Goal: Information Seeking & Learning: Learn about a topic

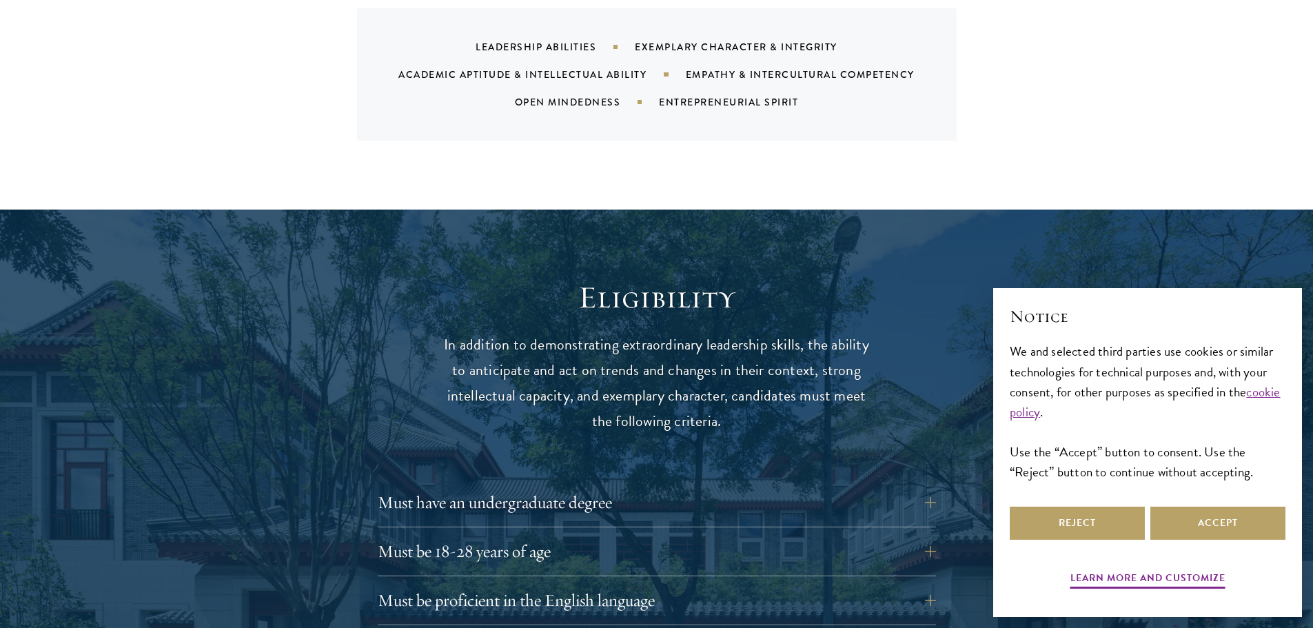
scroll to position [1585, 0]
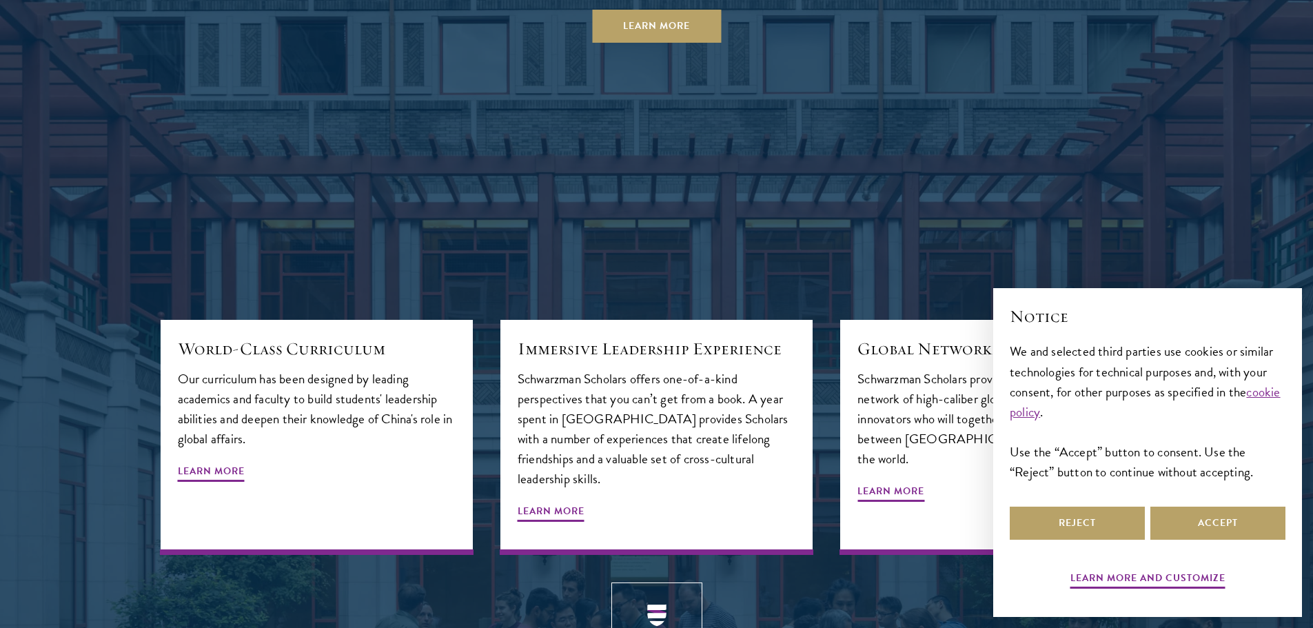
scroll to position [1516, 0]
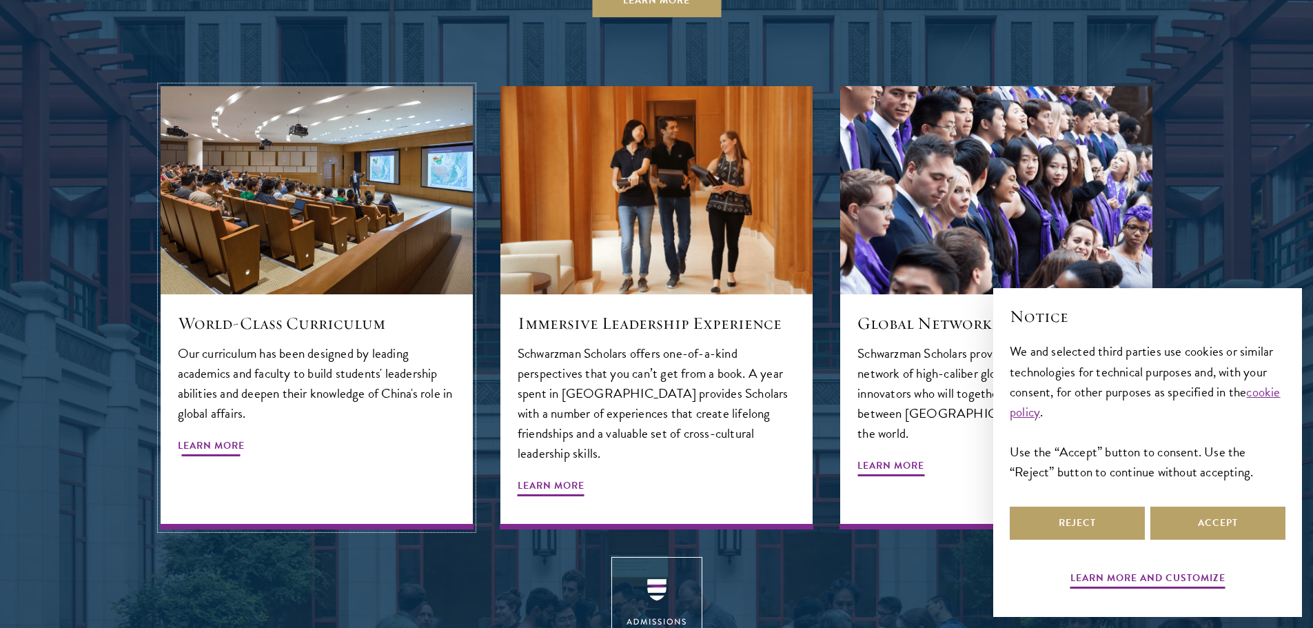
click at [247, 311] on h5 "World-Class Curriculum" at bounding box center [317, 322] width 278 height 23
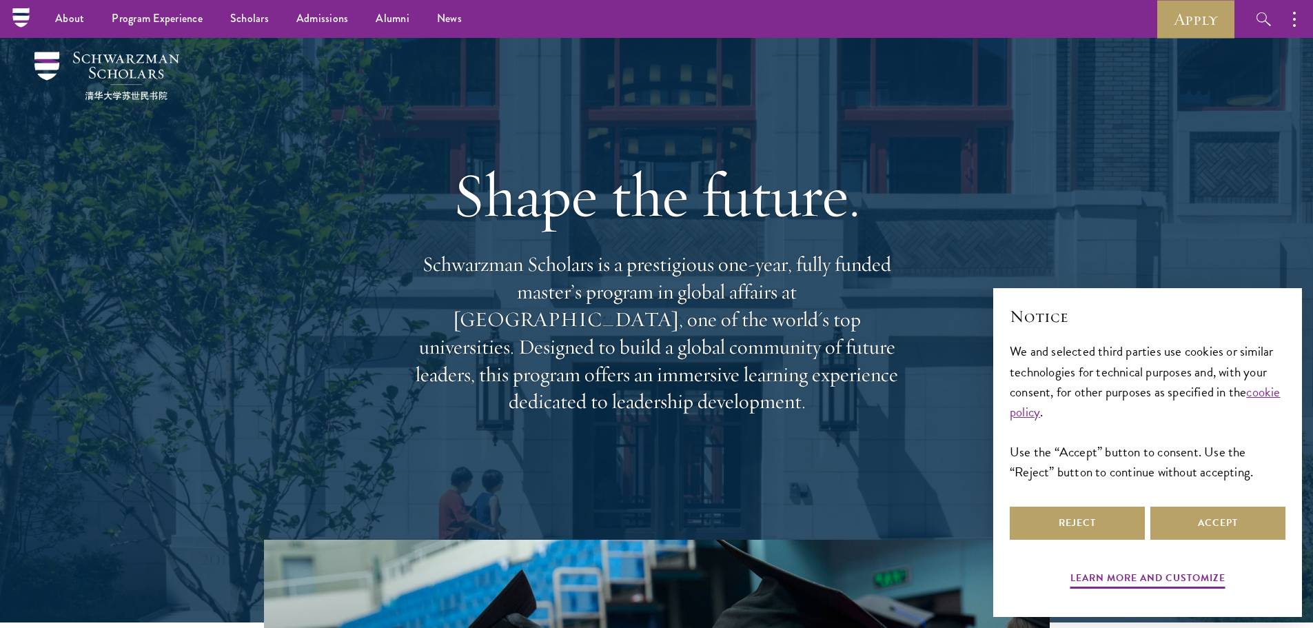
scroll to position [0, 0]
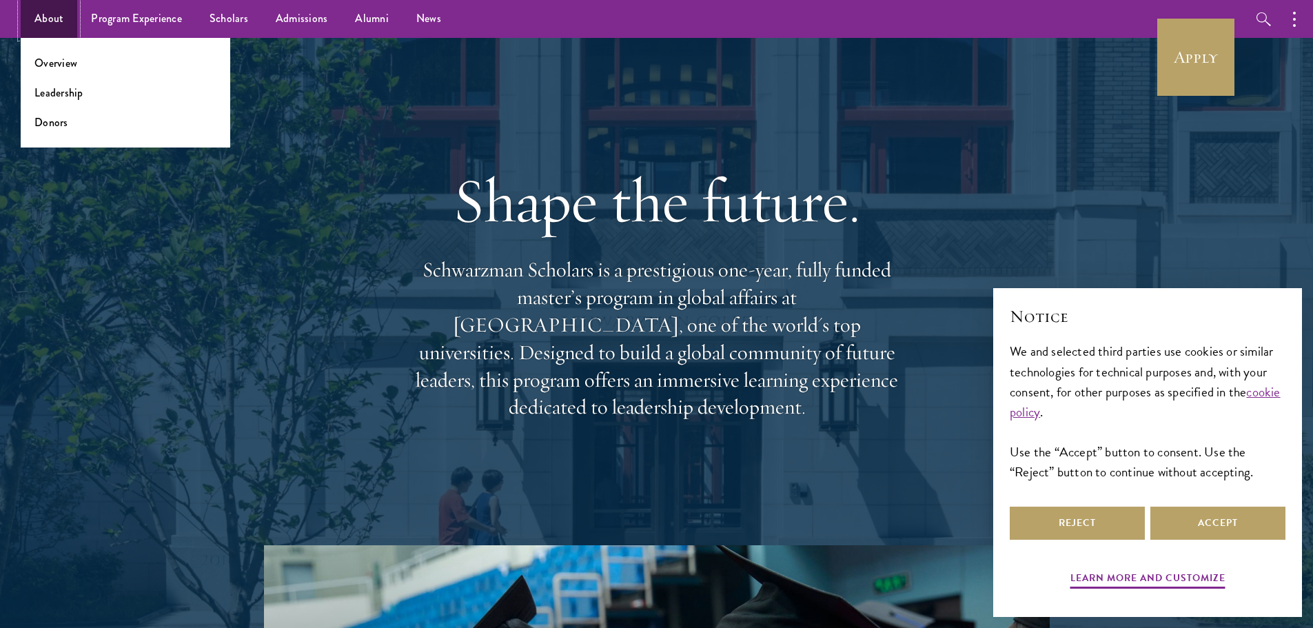
click at [54, 18] on link "About" at bounding box center [49, 19] width 57 height 38
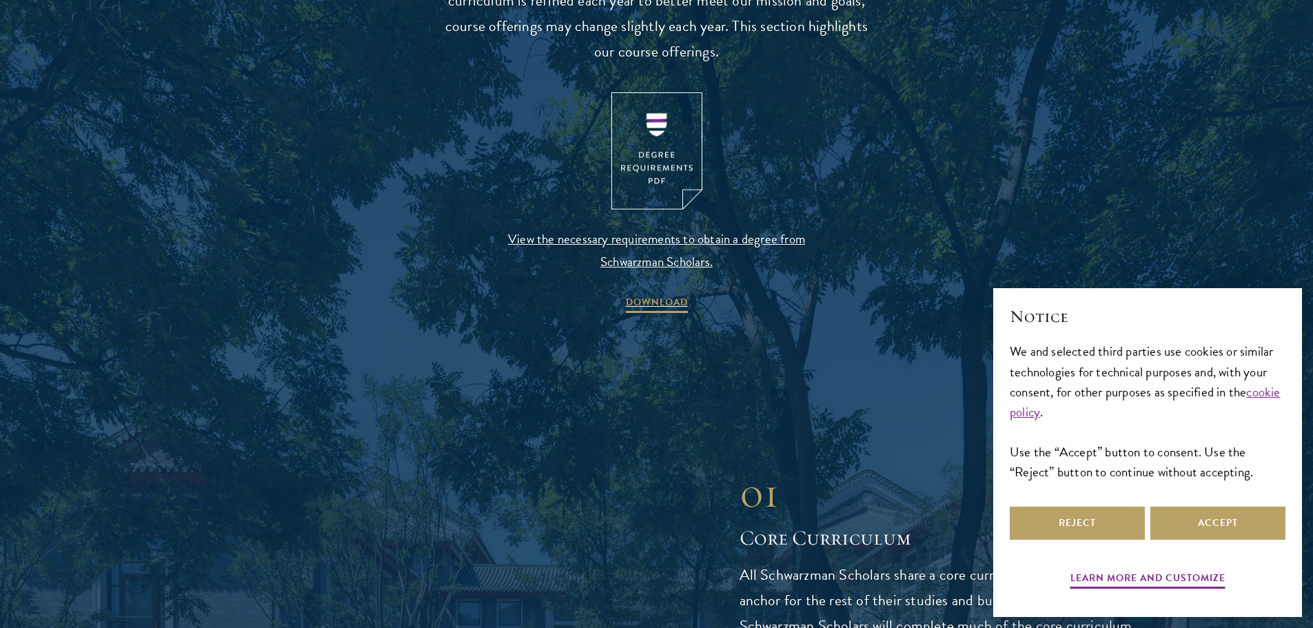
scroll to position [1516, 0]
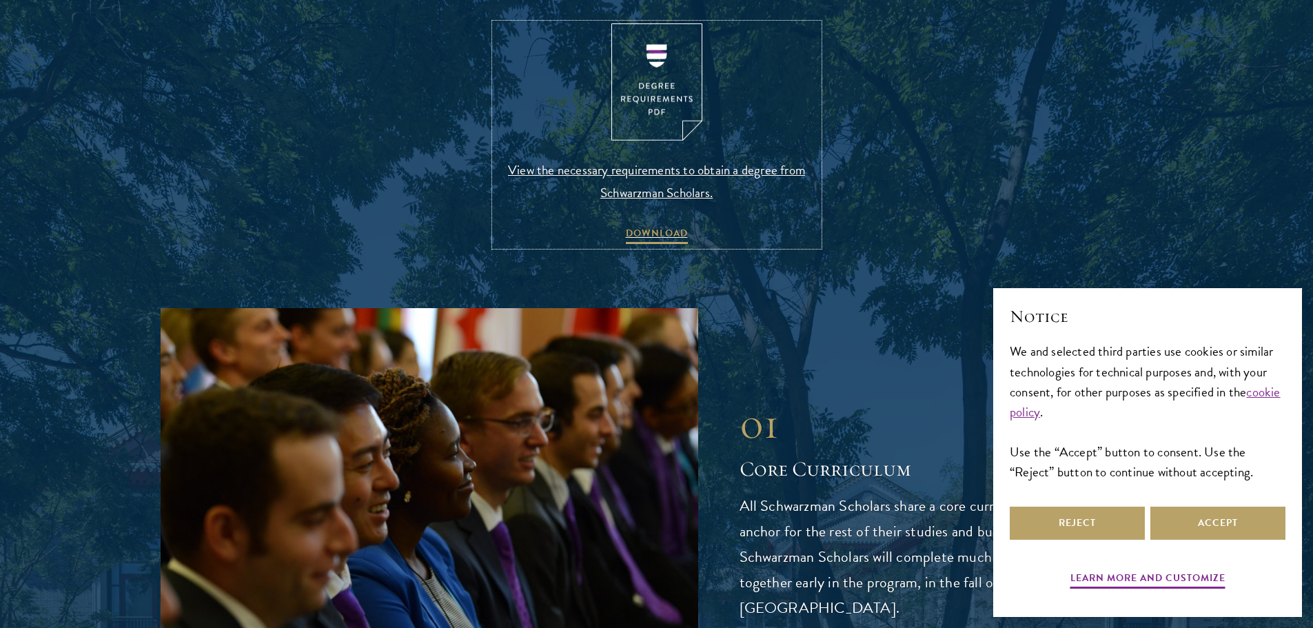
click at [588, 172] on span "View the necessary requirements to obtain a degree from Schwarzman Scholars." at bounding box center [657, 180] width 324 height 45
click at [684, 195] on span "View the necessary requirements to obtain a degree from Schwarzman Scholars." at bounding box center [657, 180] width 324 height 45
click at [663, 229] on span "DOWNLOAD" at bounding box center [657, 235] width 62 height 21
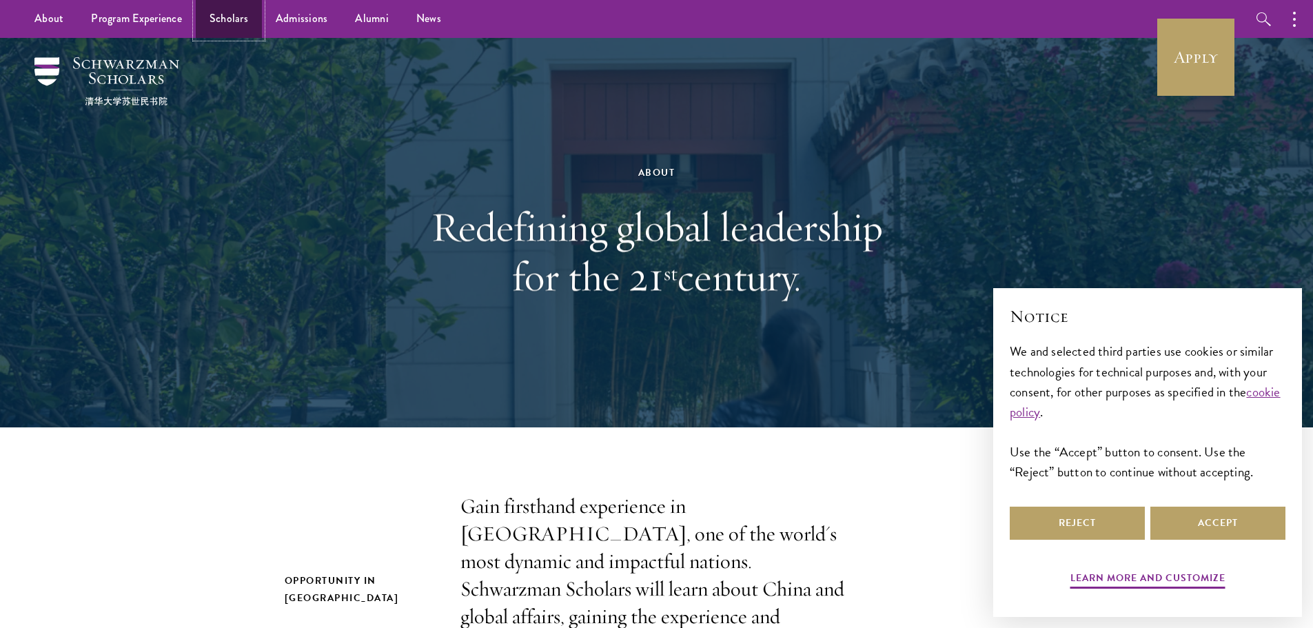
click at [223, 19] on link "Scholars" at bounding box center [229, 19] width 66 height 38
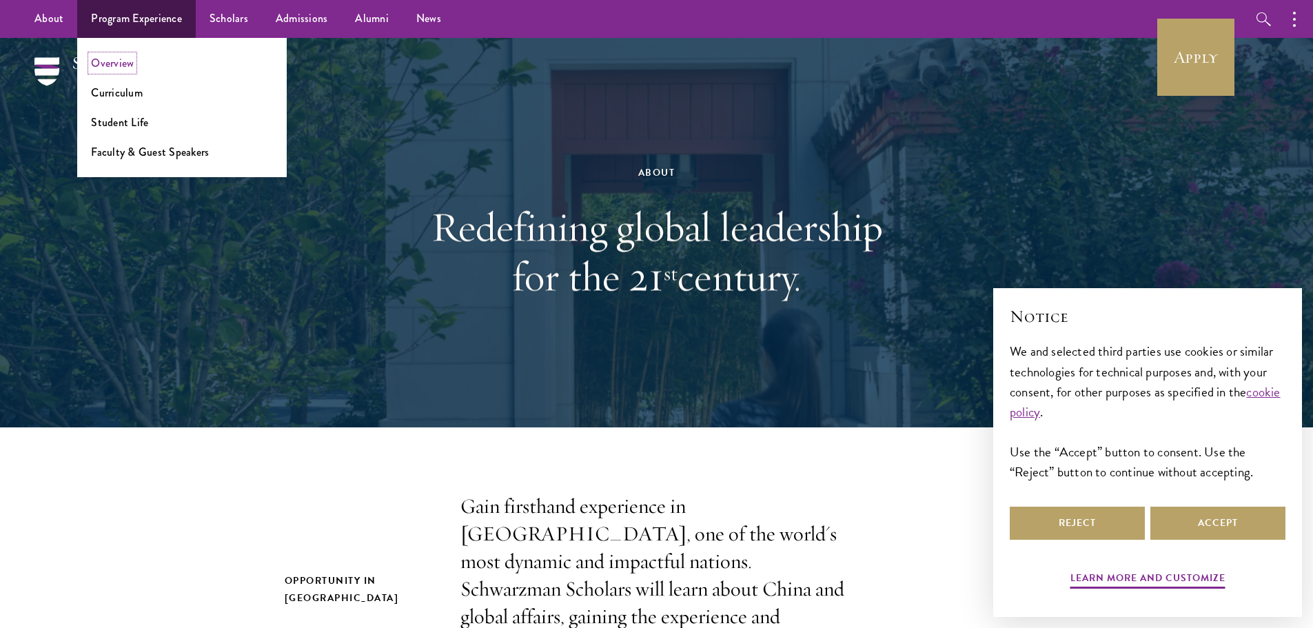
click at [112, 63] on link "Overview" at bounding box center [112, 63] width 43 height 16
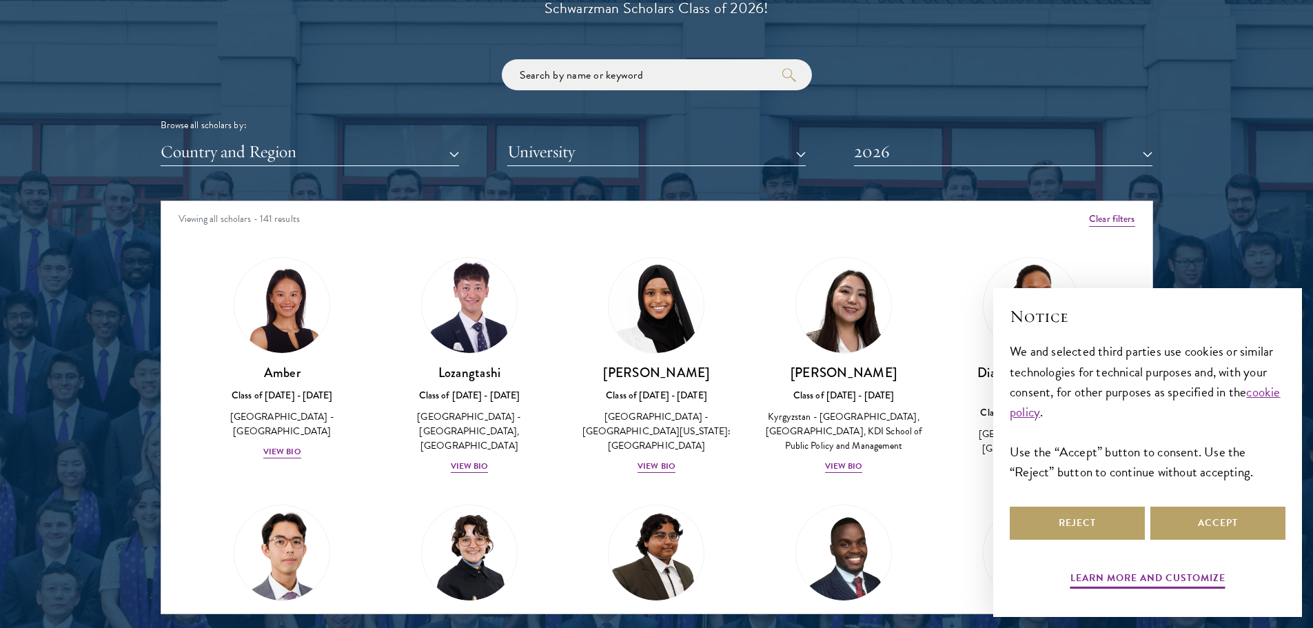
scroll to position [1654, 0]
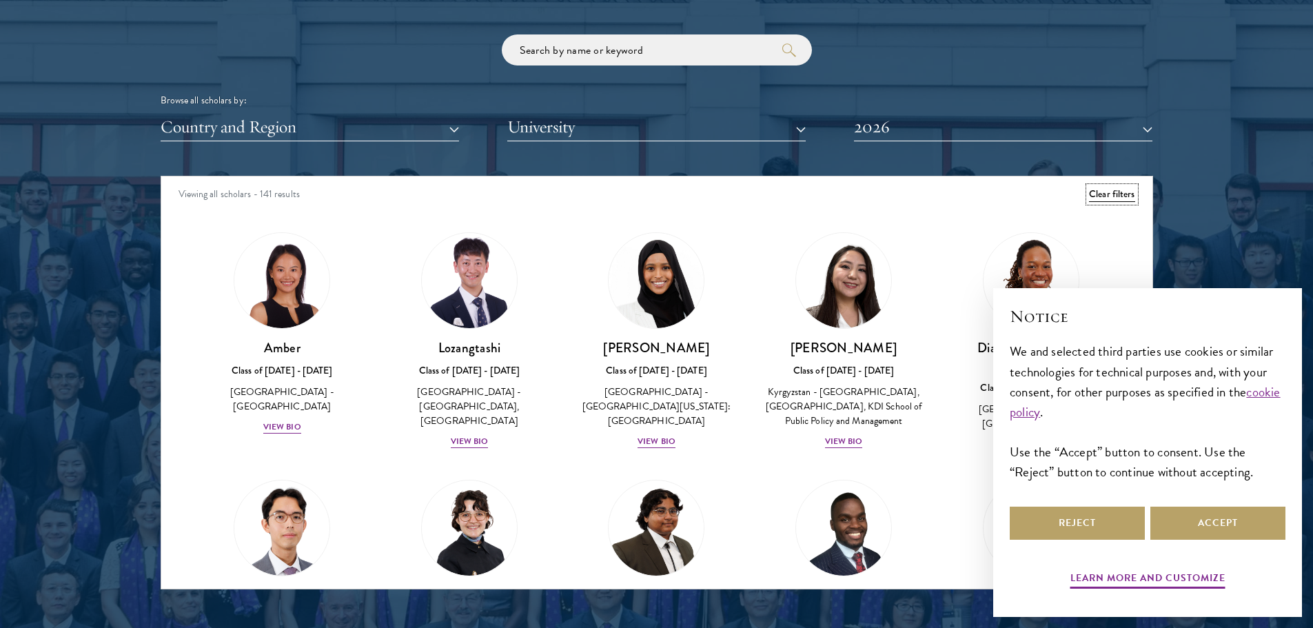
click at [1096, 190] on button "Clear filters" at bounding box center [1111, 194] width 45 height 15
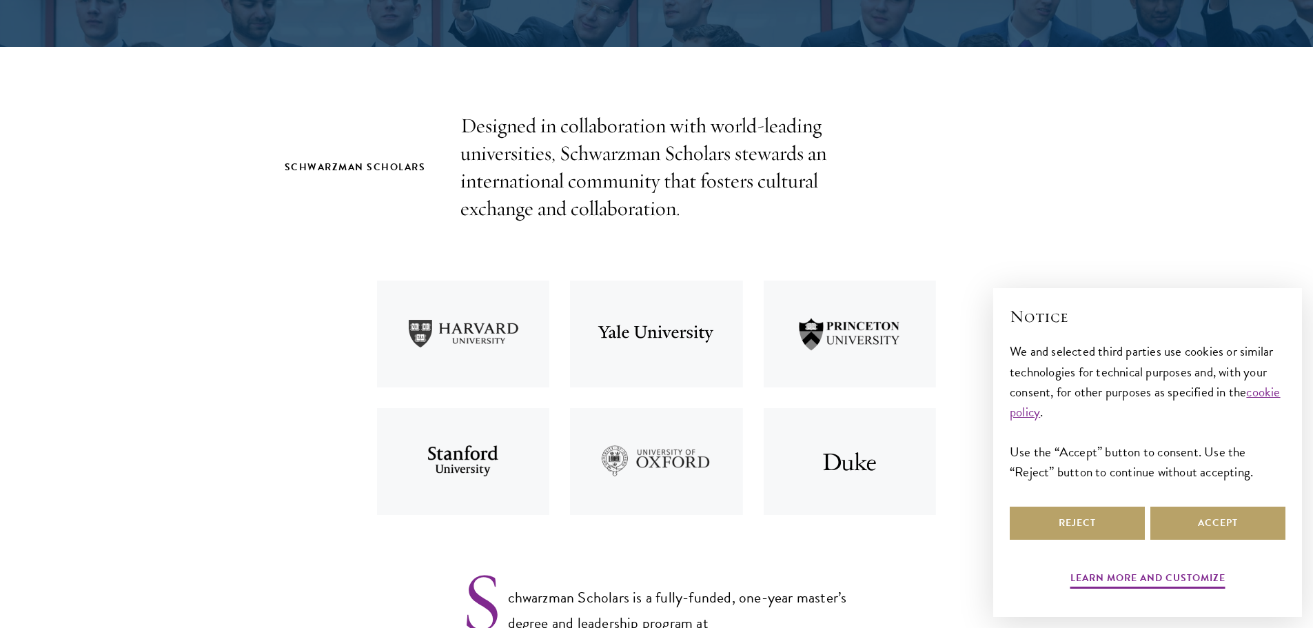
scroll to position [413, 0]
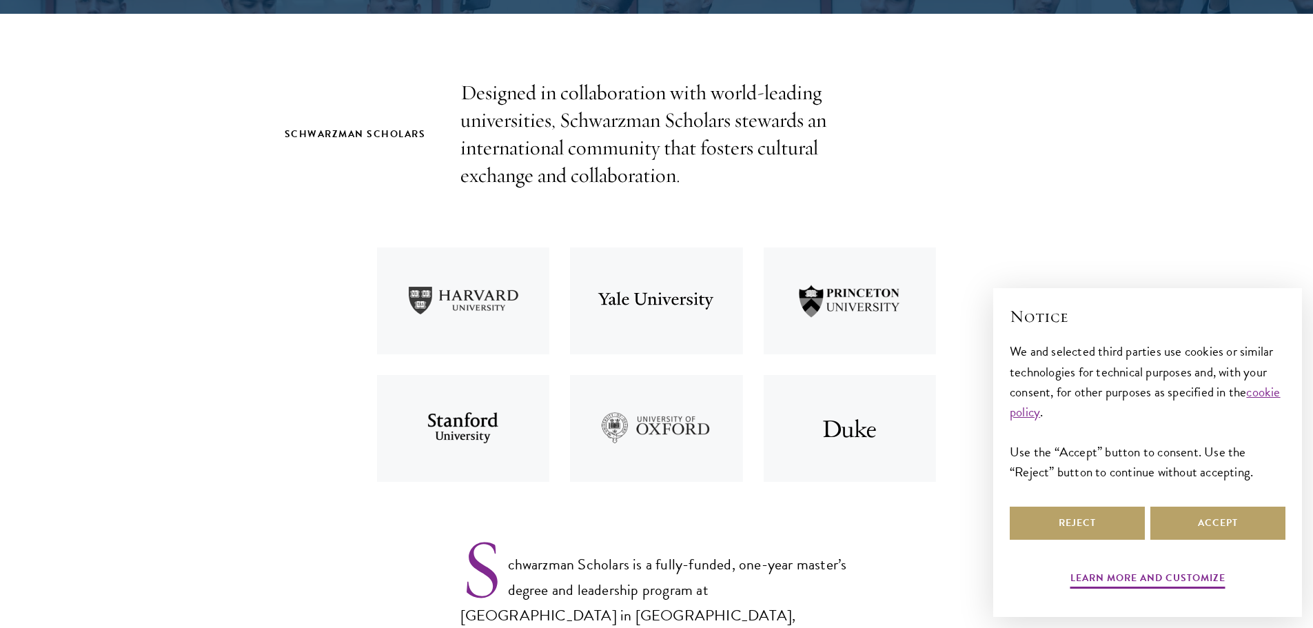
click at [450, 420] on img at bounding box center [464, 428] width 194 height 127
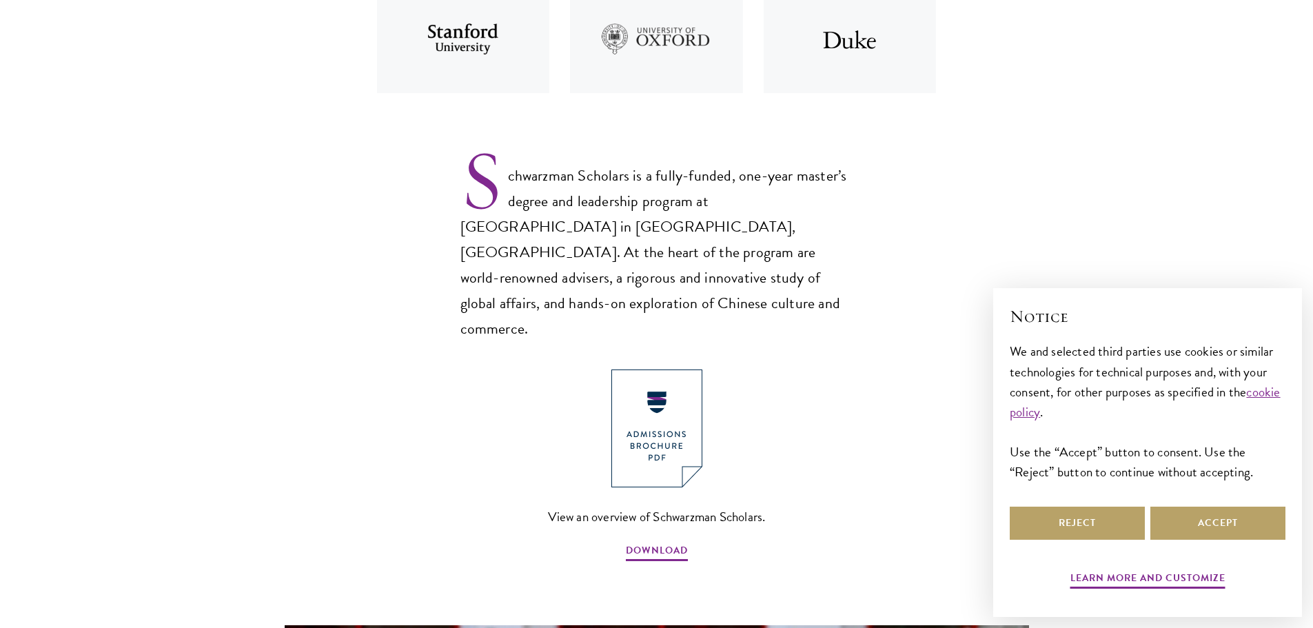
scroll to position [827, 0]
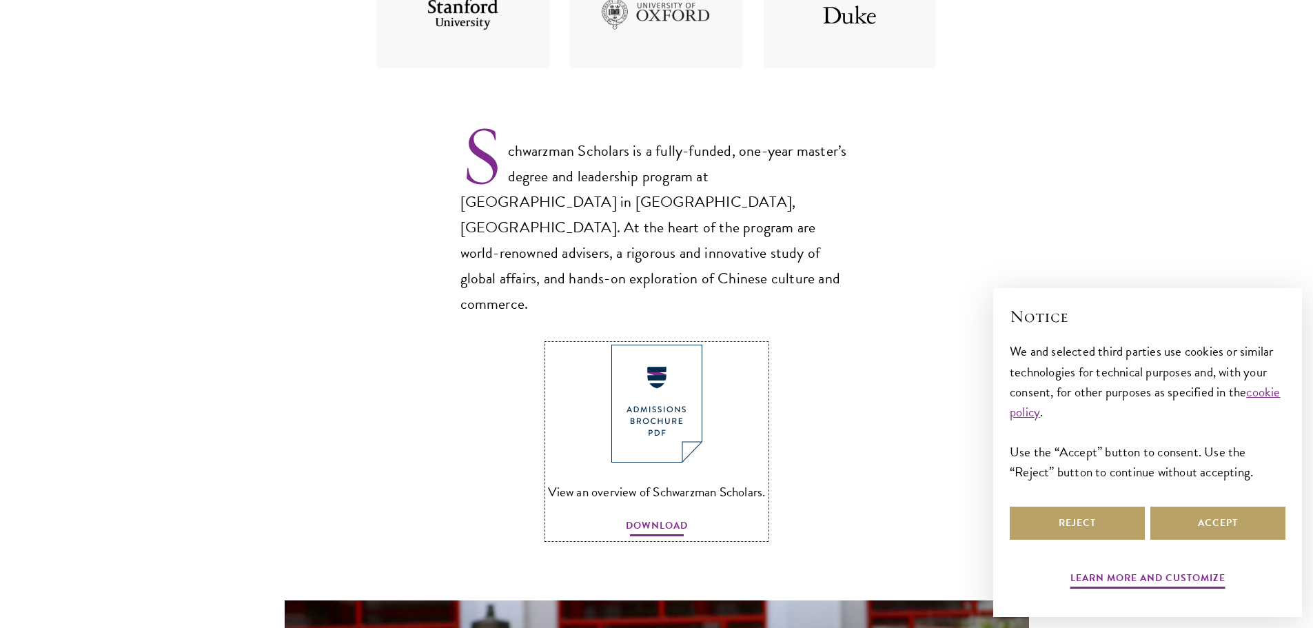
click at [655, 517] on span "DOWNLOAD" at bounding box center [657, 527] width 62 height 21
